Goal: Task Accomplishment & Management: Manage account settings

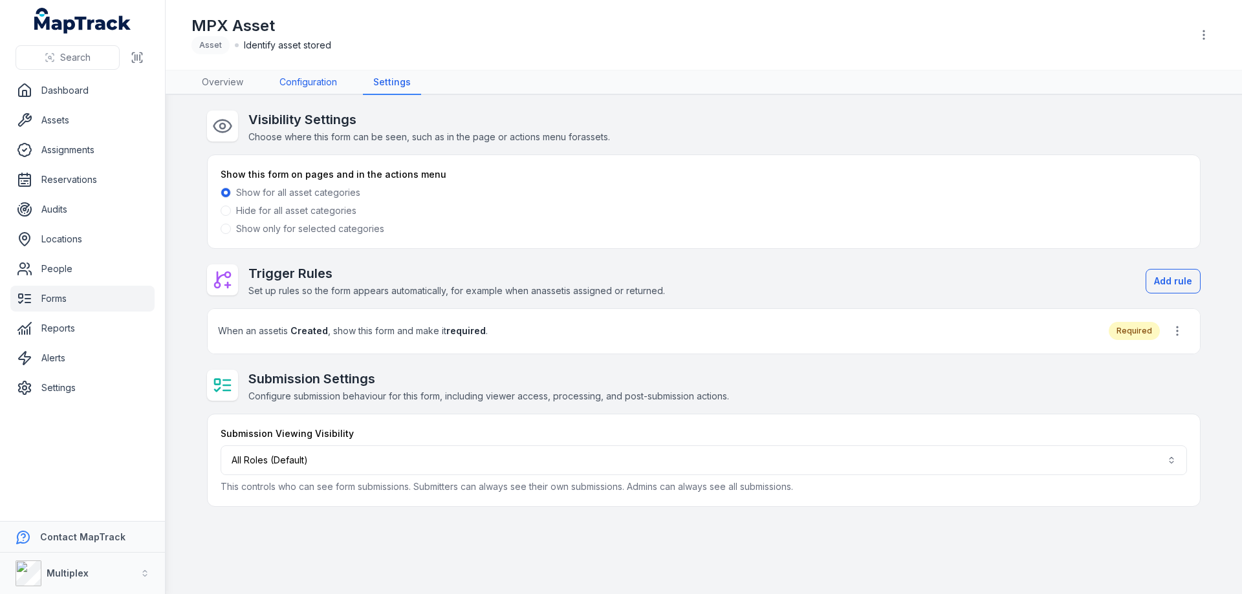
click at [302, 81] on link "Configuration" at bounding box center [308, 82] width 78 height 25
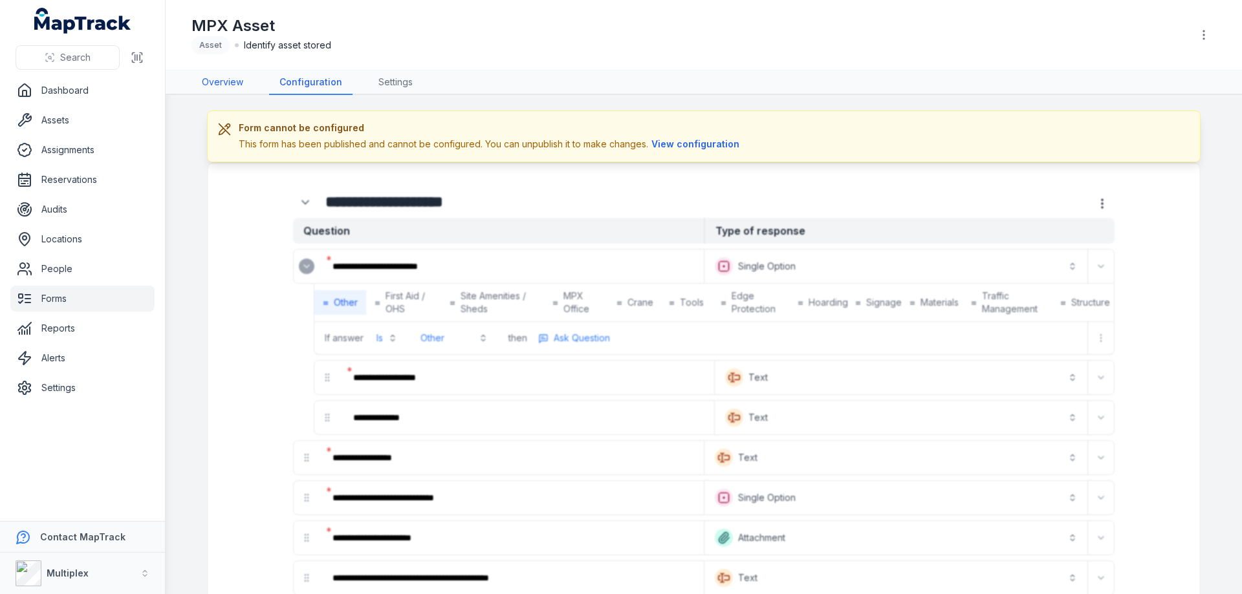
click at [230, 80] on link "Overview" at bounding box center [222, 82] width 62 height 25
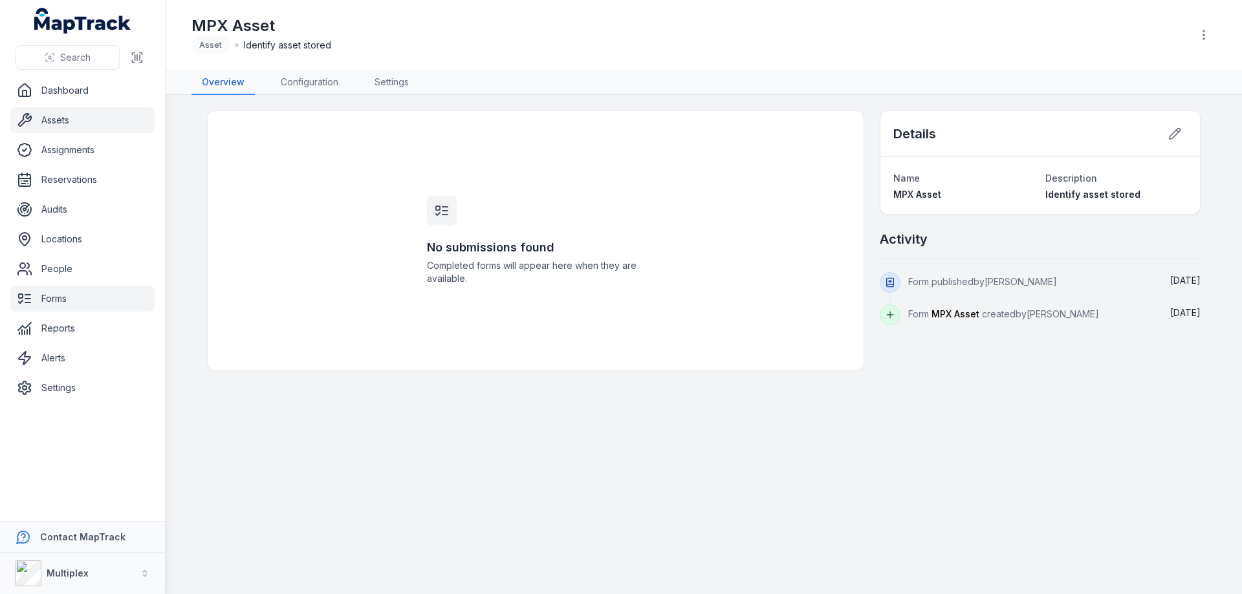
click at [89, 114] on link "Assets" at bounding box center [82, 120] width 144 height 26
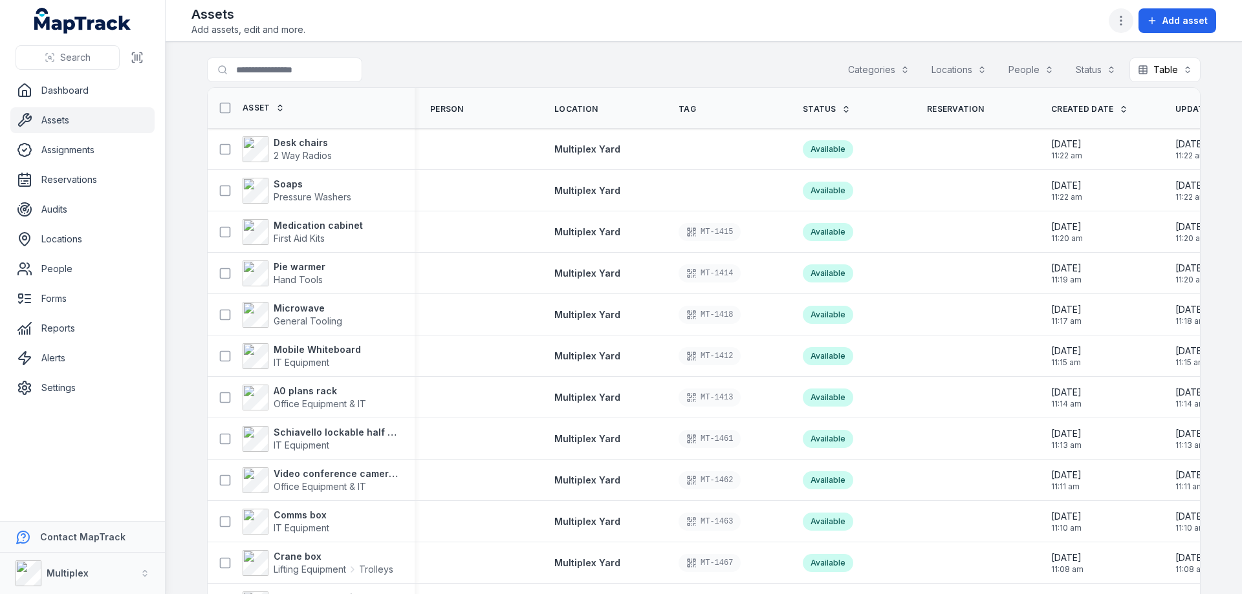
click at [1121, 21] on icon "button" at bounding box center [1120, 20] width 13 height 13
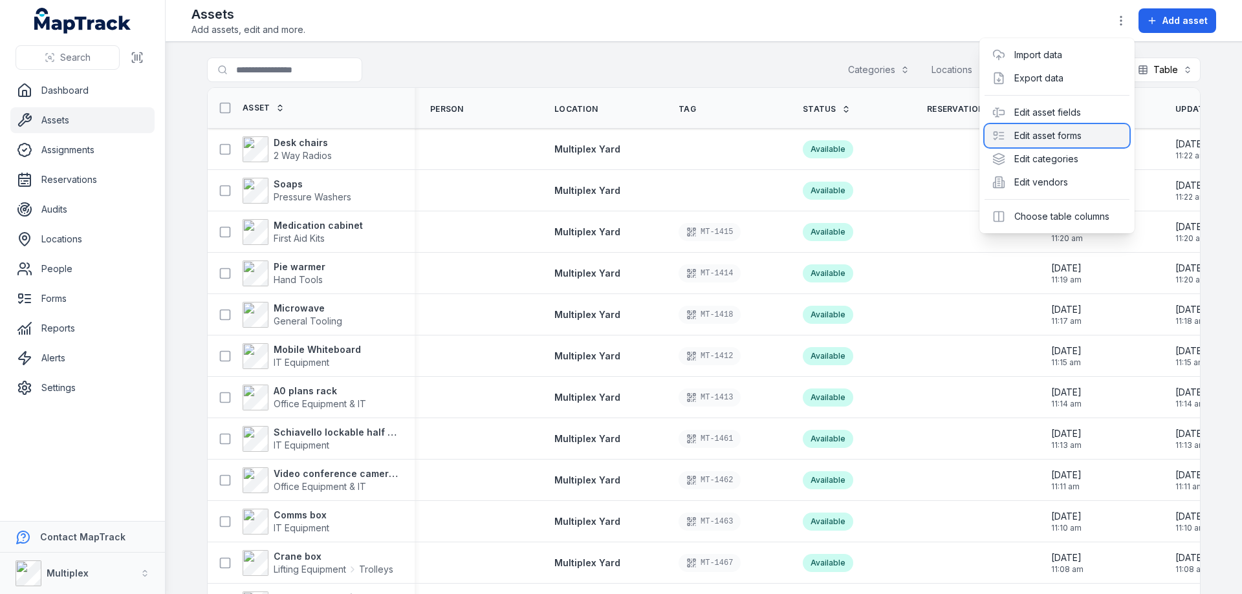
click at [1083, 125] on div "Edit asset forms" at bounding box center [1056, 135] width 145 height 23
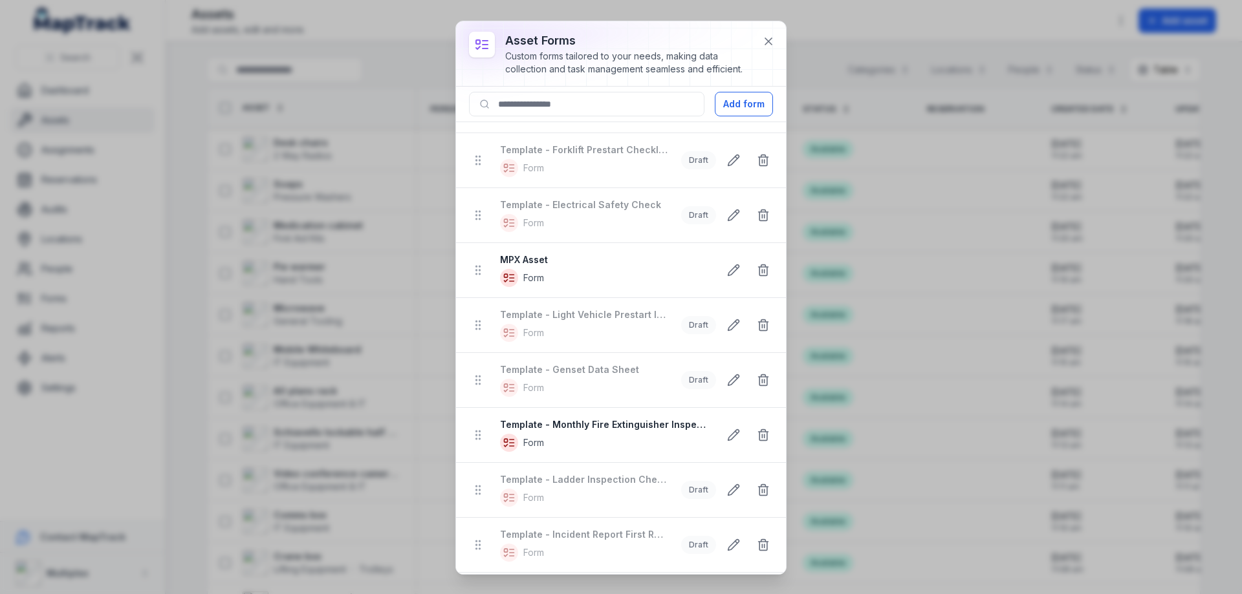
scroll to position [388, 0]
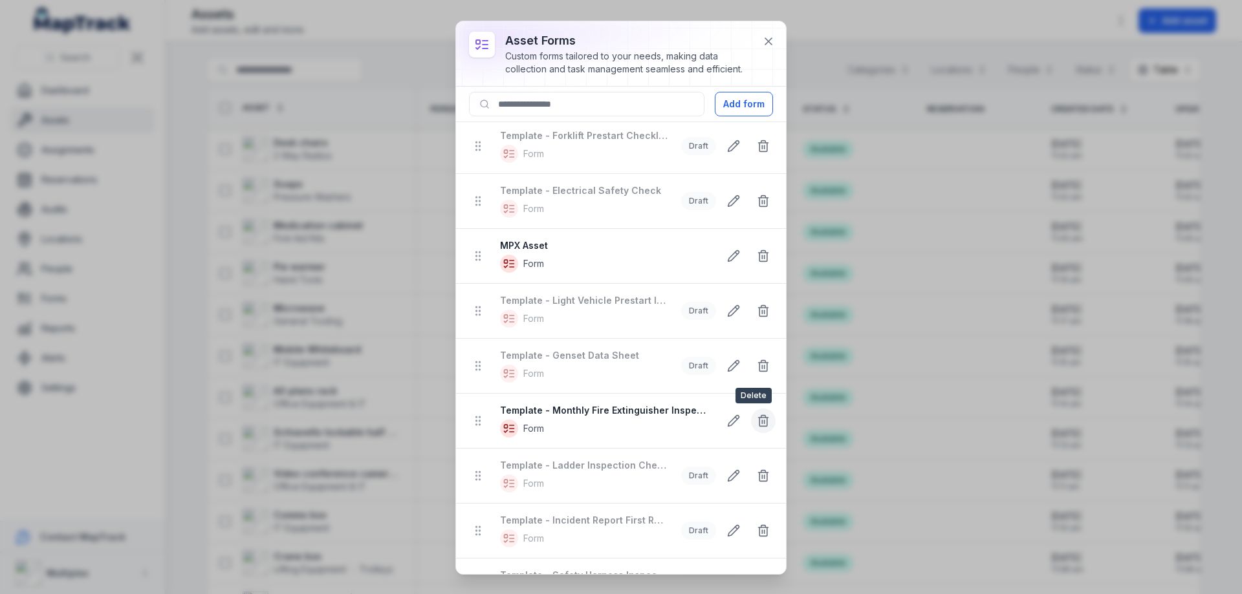
click at [757, 422] on icon at bounding box center [763, 420] width 13 height 13
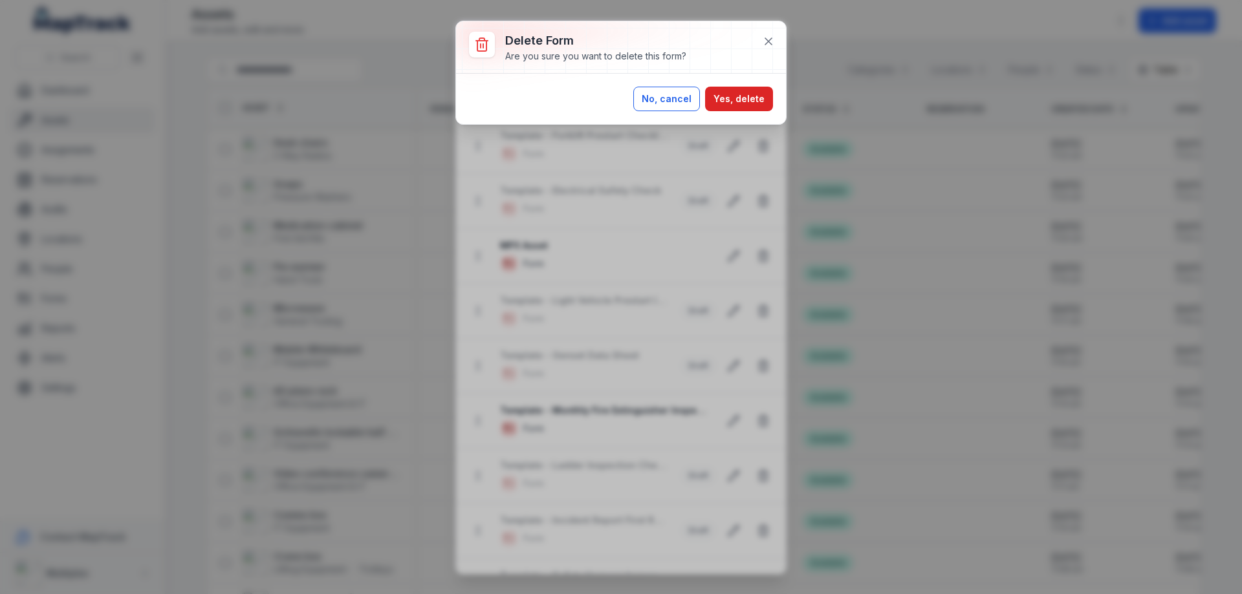
click at [677, 98] on button "No, cancel" at bounding box center [666, 99] width 67 height 25
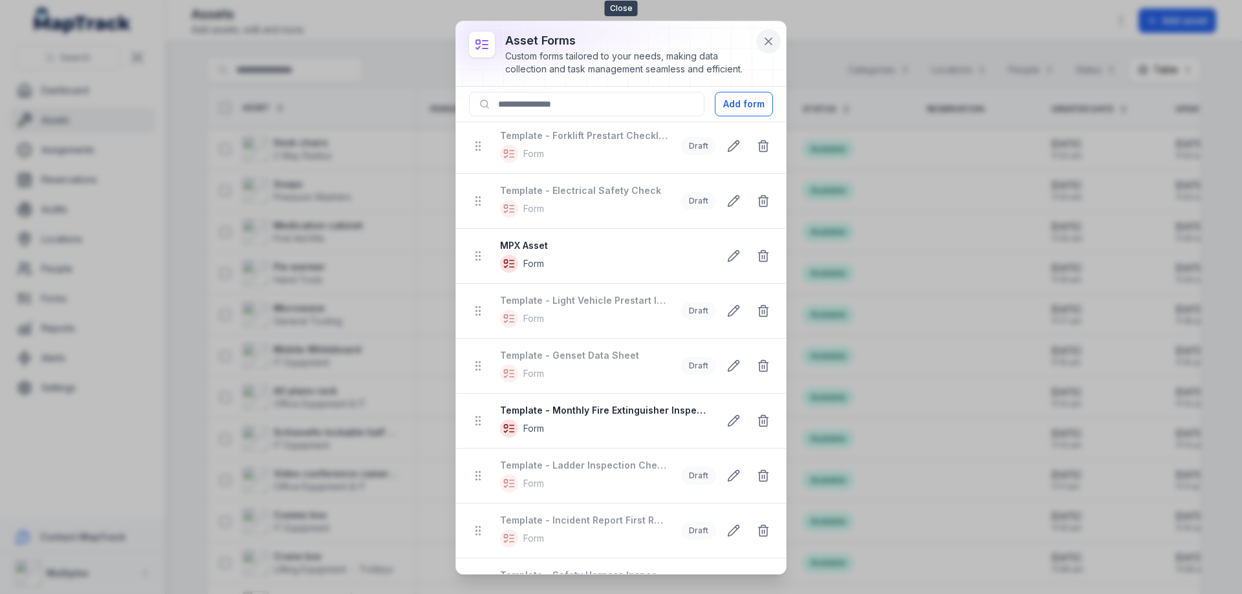
click at [769, 39] on icon at bounding box center [768, 41] width 13 height 13
